Goal: Task Accomplishment & Management: Manage account settings

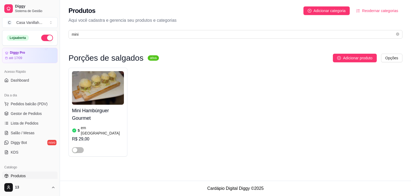
scroll to position [27, 0]
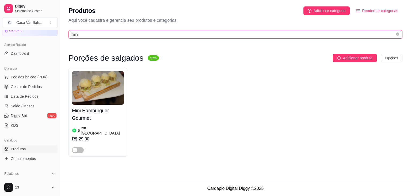
click at [126, 36] on input "mini" at bounding box center [234, 34] width 324 height 6
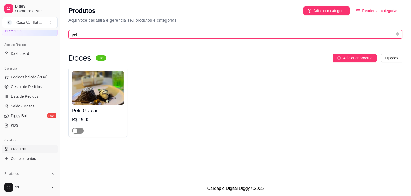
type input "pet"
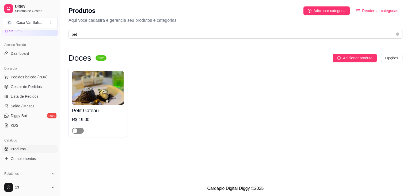
click at [80, 129] on span "button" at bounding box center [78, 130] width 12 height 6
click at [85, 83] on img at bounding box center [98, 87] width 52 height 33
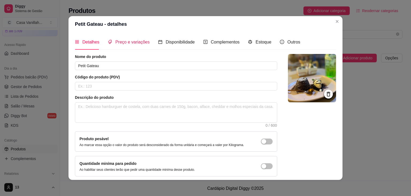
click at [123, 45] on div "Preço e variações" at bounding box center [129, 42] width 42 height 7
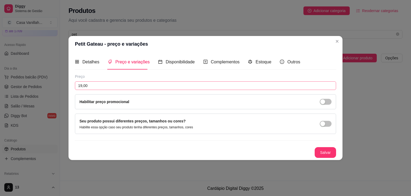
drag, startPoint x: 95, startPoint y: 80, endPoint x: 95, endPoint y: 84, distance: 4.0
click at [95, 82] on div "Preço 19,00 Habilitar preço promocional" at bounding box center [205, 91] width 261 height 35
click at [95, 84] on input "19,00" at bounding box center [205, 85] width 261 height 9
type input "23,00"
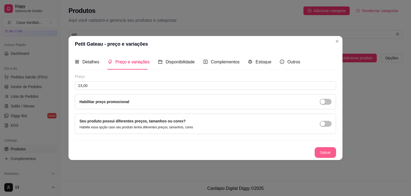
click at [326, 148] on button "Salvar" at bounding box center [325, 152] width 21 height 11
